Goal: Task Accomplishment & Management: Use online tool/utility

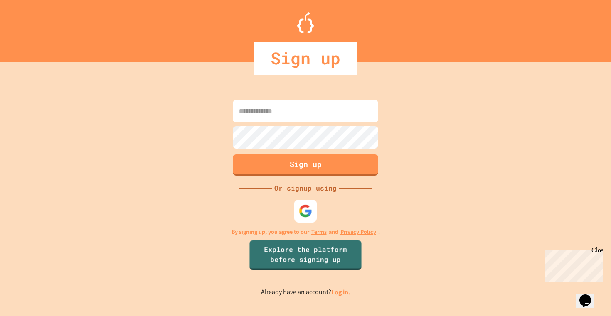
click at [308, 206] on img at bounding box center [306, 211] width 14 height 14
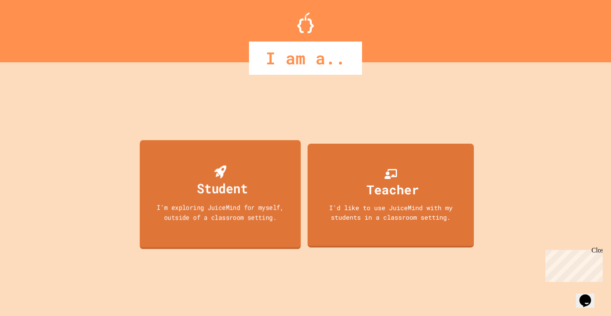
click at [254, 215] on div "I'm exploring JuiceMind for myself, outside of a classroom setting." at bounding box center [220, 212] width 145 height 20
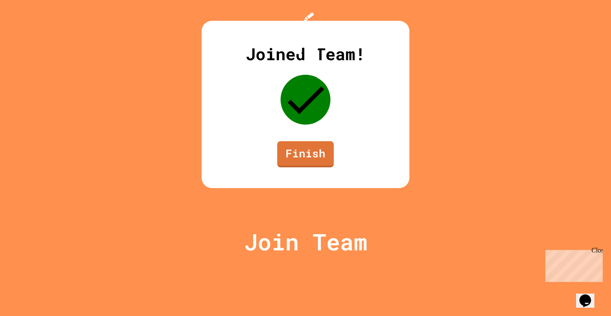
click at [596, 253] on div "Close" at bounding box center [596, 252] width 10 height 10
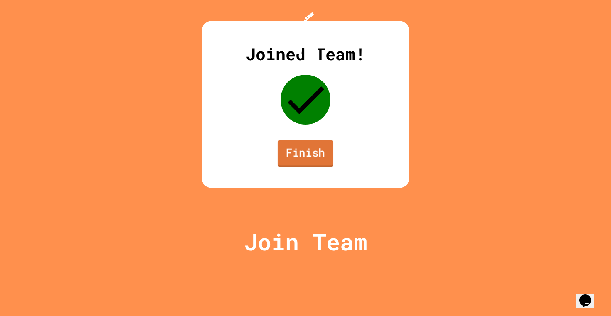
click at [310, 167] on link "Finish" at bounding box center [305, 153] width 56 height 27
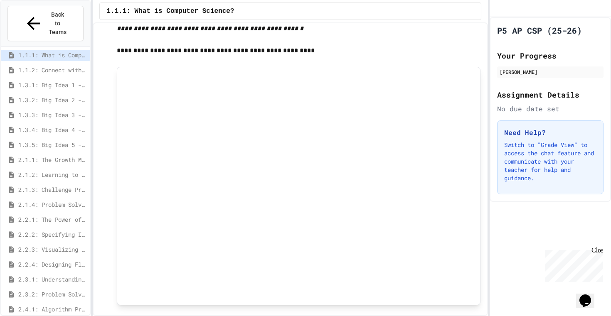
scroll to position [471, 0]
